Goal: Register for event/course

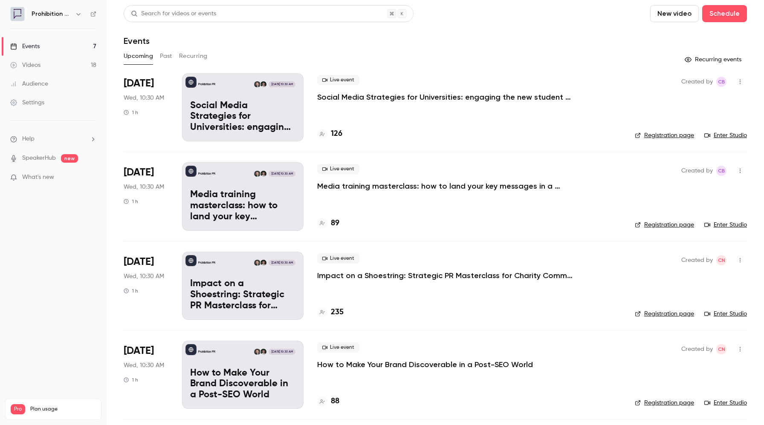
click at [602, 272] on div "Live event Impact on a Shoestring: Strategic PR Masterclass for Charity Comms T…" at bounding box center [469, 267] width 304 height 27
click at [624, 167] on li "Oct 8 Wed, 10:30 AM 1 h Prohibition PR Oct 8, 10:30 AM Media training mastercla…" at bounding box center [435, 196] width 623 height 89
click at [741, 81] on icon "button" at bounding box center [739, 82] width 7 height 6
click at [596, 96] on div at bounding box center [382, 212] width 764 height 425
click at [719, 134] on link "Enter Studio" at bounding box center [725, 135] width 43 height 9
